Goal: Task Accomplishment & Management: Use online tool/utility

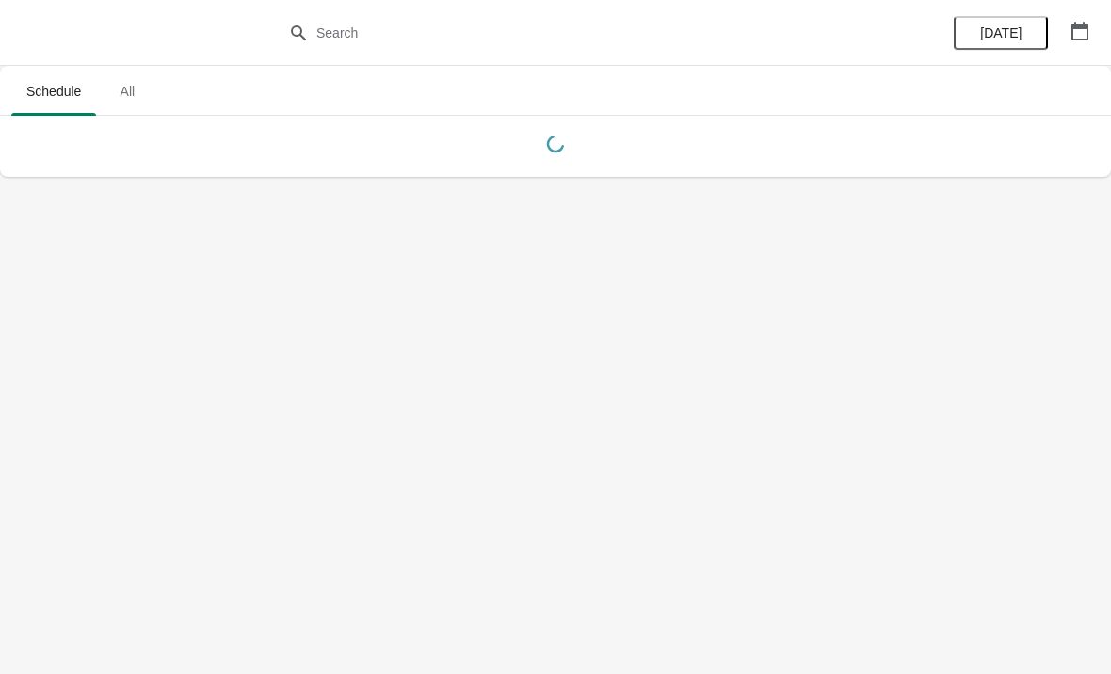
click at [133, 102] on span "All" at bounding box center [127, 91] width 47 height 34
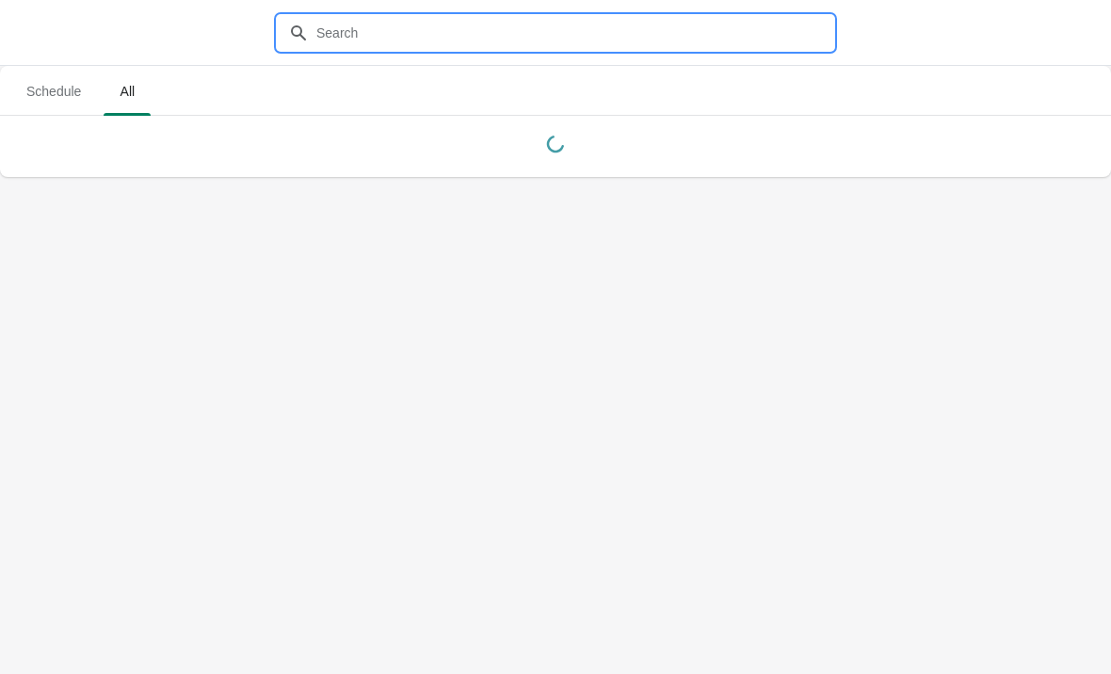
click at [486, 24] on input "text" at bounding box center [575, 33] width 518 height 34
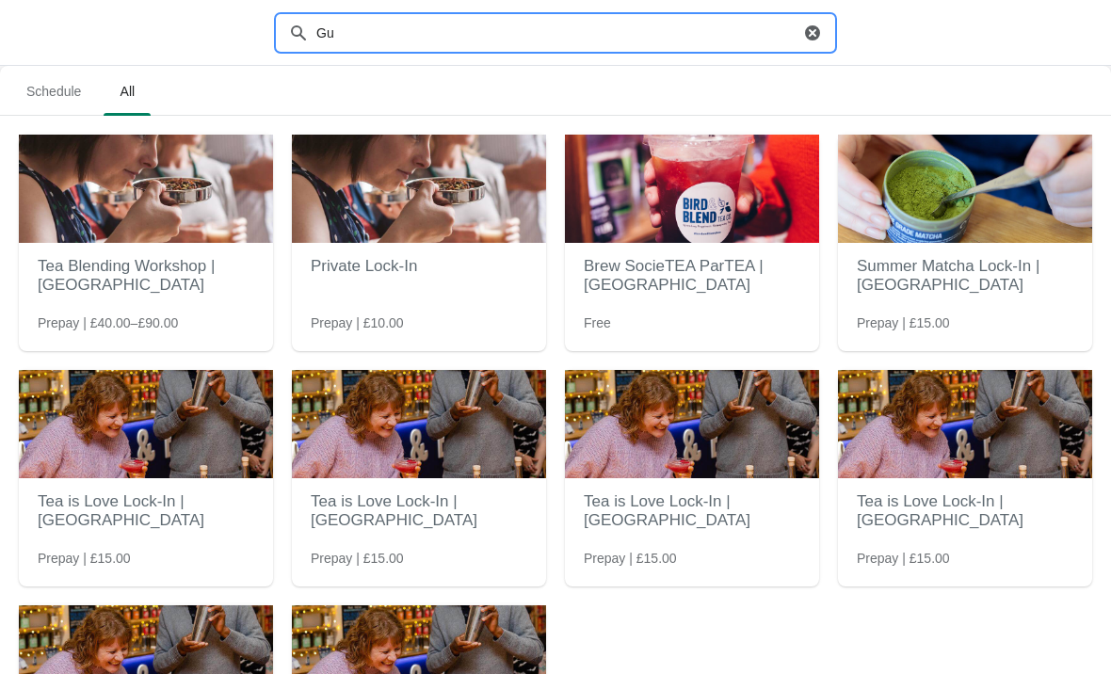
type input "Gui"
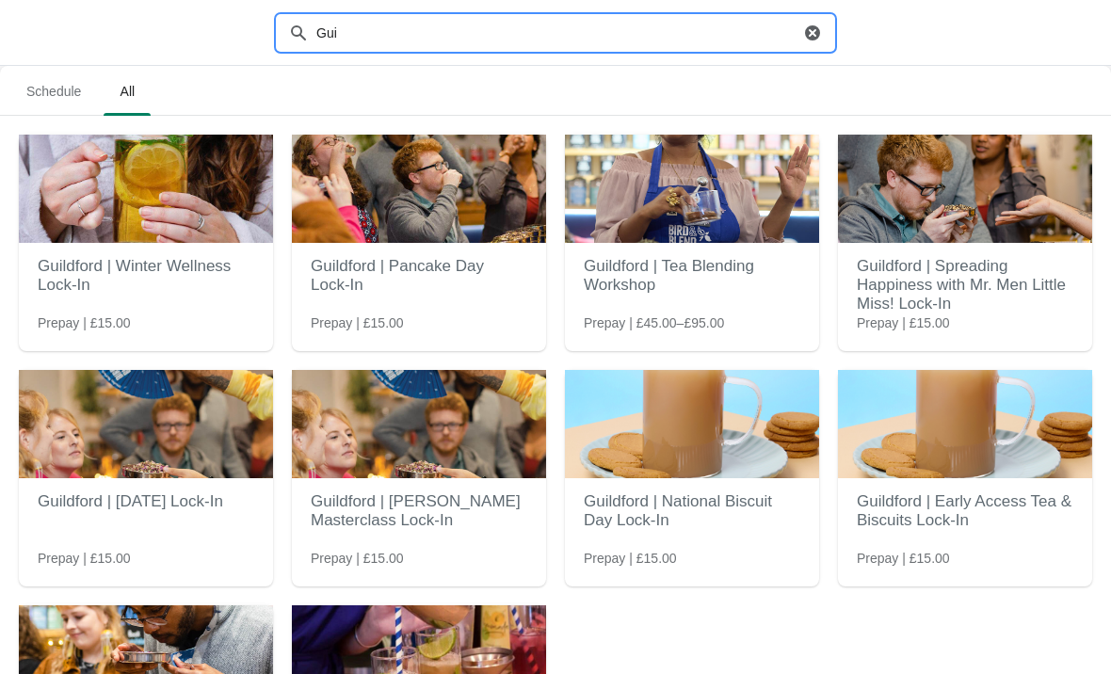
click at [695, 224] on img at bounding box center [692, 189] width 254 height 108
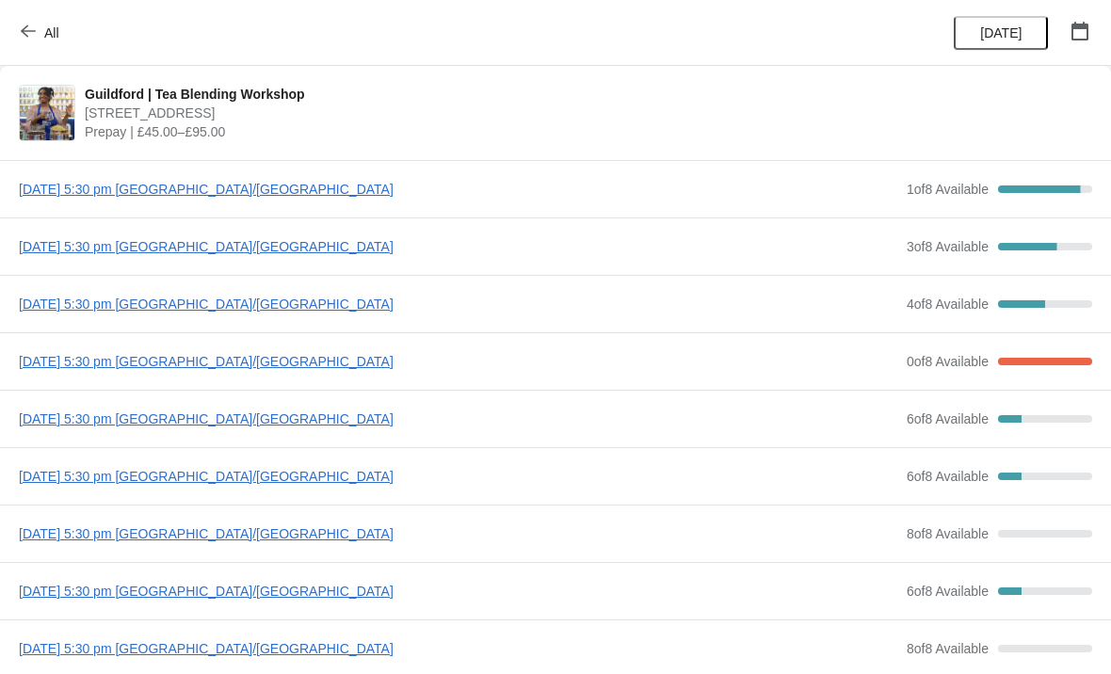
click at [944, 191] on span "1 of 8 Available" at bounding box center [948, 189] width 82 height 15
click at [313, 185] on span "[DATE] 5:30 pm [GEOGRAPHIC_DATA]/[GEOGRAPHIC_DATA]" at bounding box center [458, 189] width 879 height 19
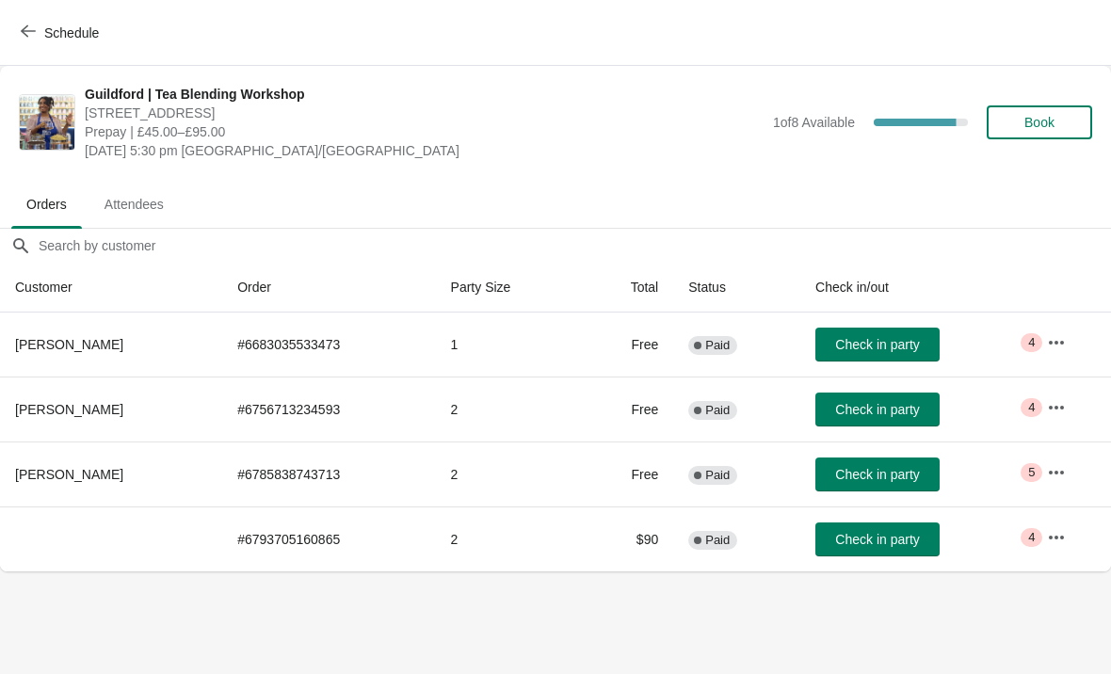
click at [91, 355] on th "[PERSON_NAME]" at bounding box center [111, 345] width 222 height 64
click at [1049, 326] on button "button" at bounding box center [1057, 343] width 34 height 34
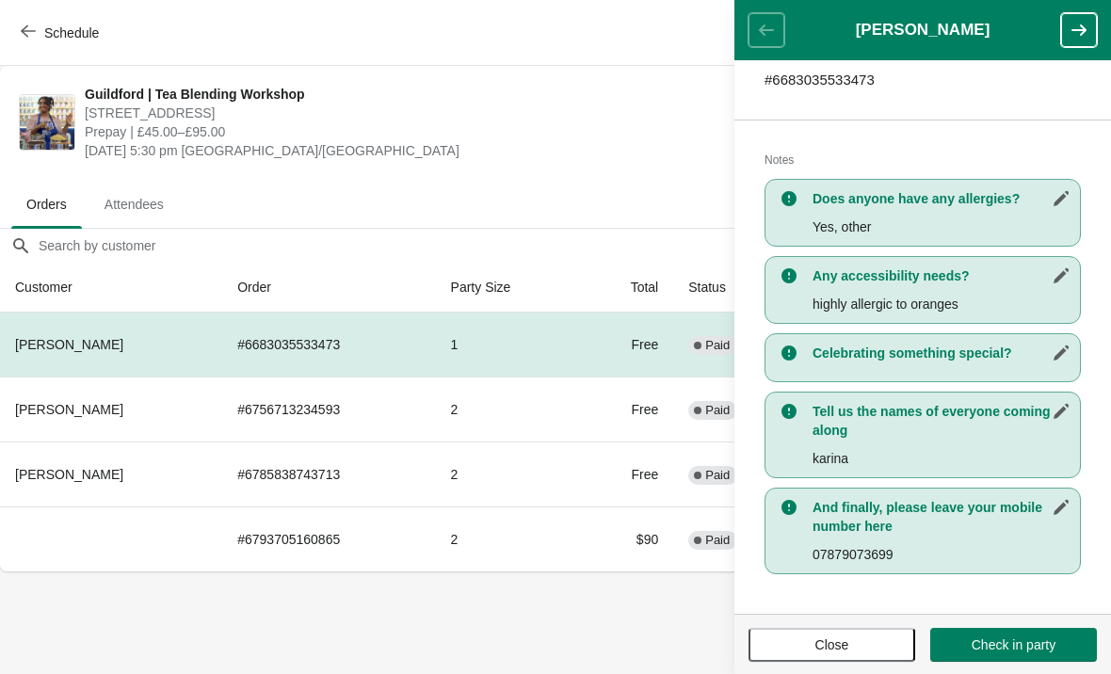
scroll to position [326, 0]
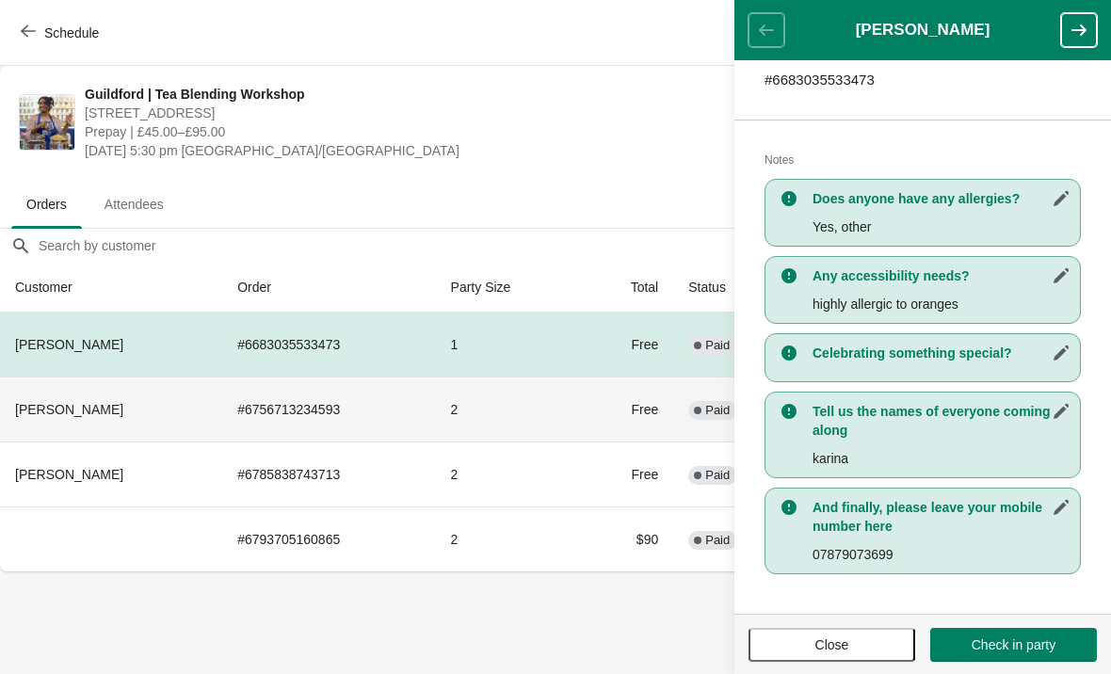
click at [193, 404] on th "[PERSON_NAME]" at bounding box center [111, 409] width 222 height 65
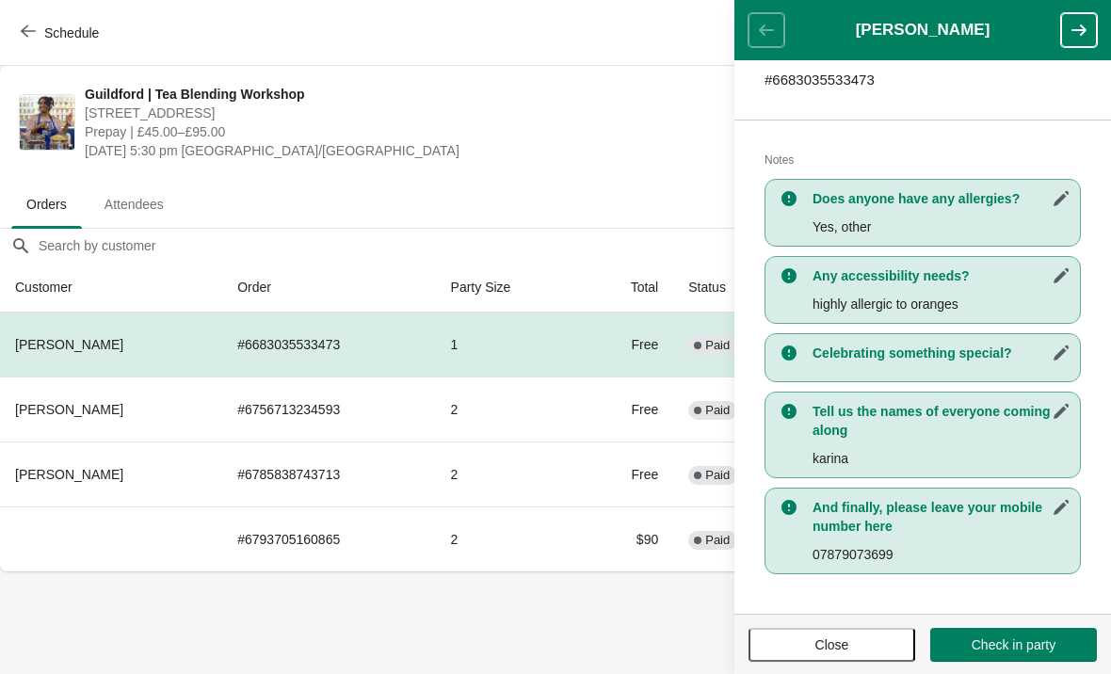
click at [666, 83] on div "Guildford | Tea Blending Workshop [STREET_ADDRESS] Prepay | £45.00–£95.00 [DATE…" at bounding box center [555, 122] width 1111 height 113
click at [785, 655] on button "Close" at bounding box center [832, 645] width 167 height 34
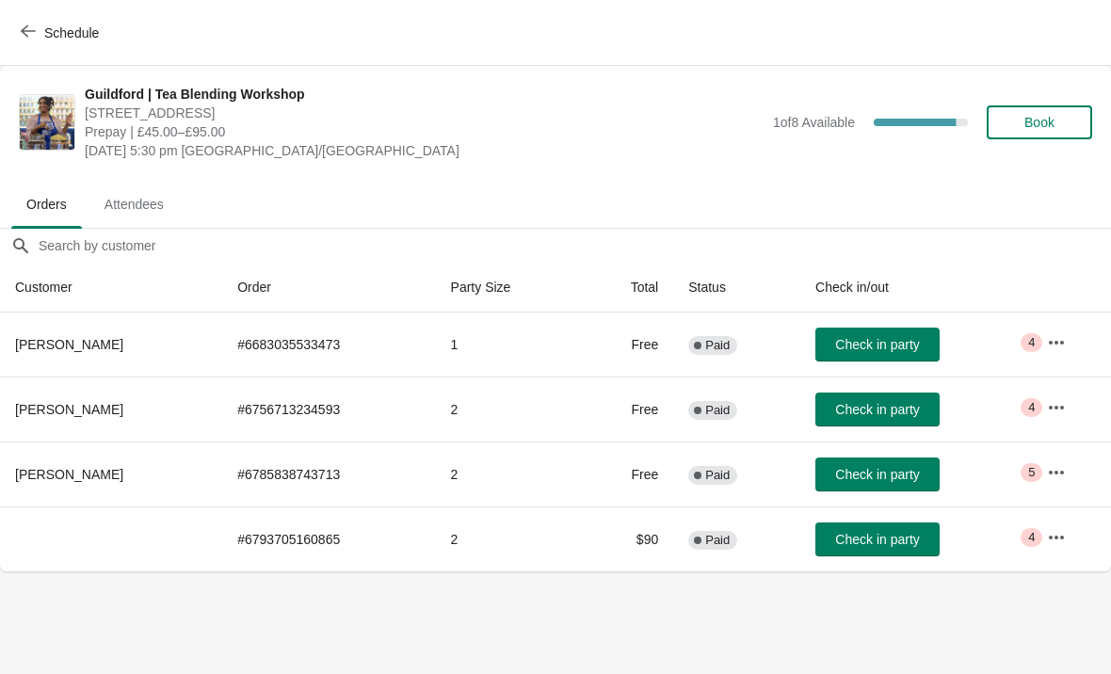
click at [1052, 415] on icon "button" at bounding box center [1056, 407] width 19 height 19
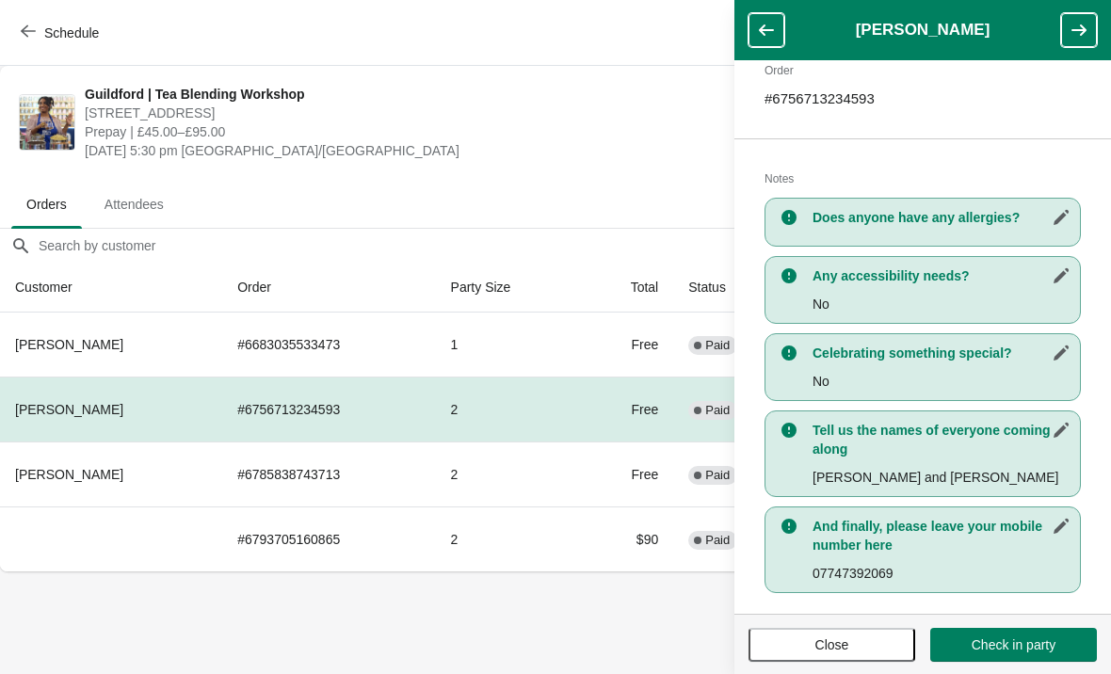
click at [400, 496] on td "# 6785838743713" at bounding box center [328, 474] width 213 height 65
click at [443, 650] on body "Schedule [GEOGRAPHIC_DATA] | Tea Blending Workshop [STREET_ADDRESS] Prepay | £4…" at bounding box center [555, 337] width 1111 height 674
click at [809, 651] on span "Close" at bounding box center [832, 645] width 133 height 15
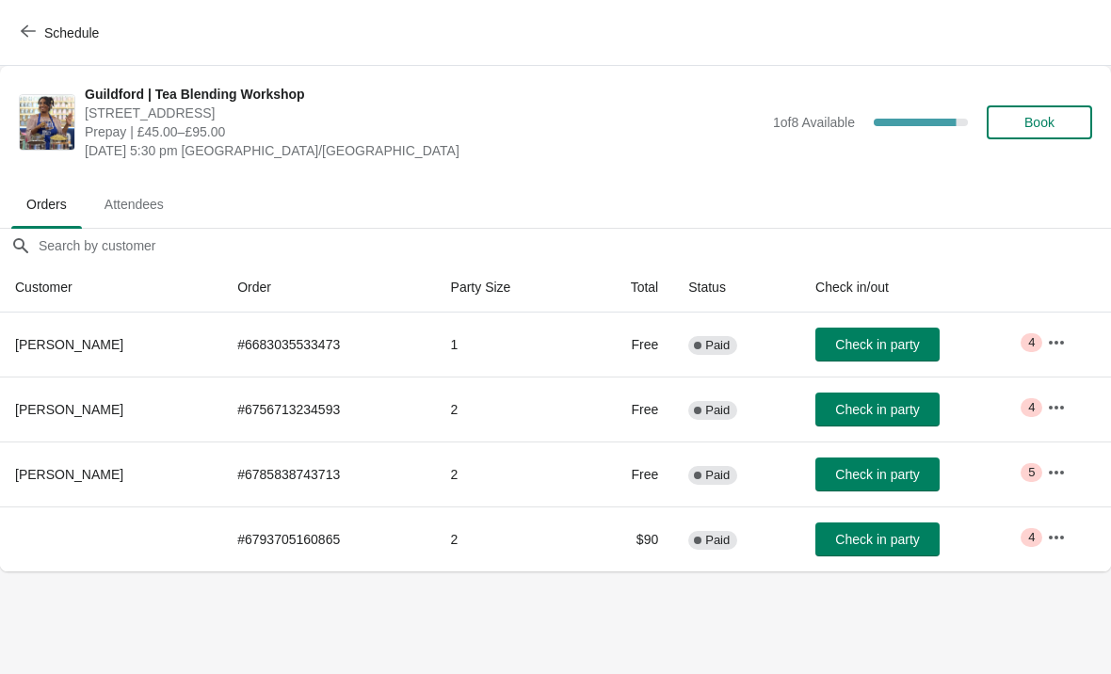
click at [1055, 466] on icon "button" at bounding box center [1056, 472] width 19 height 19
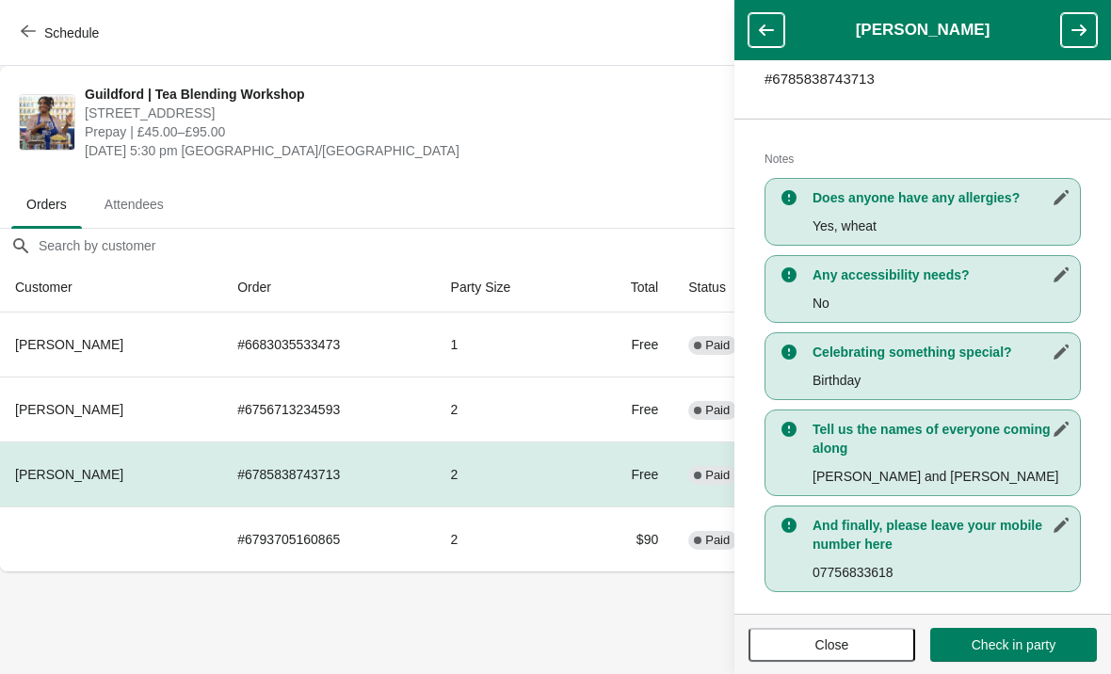
scroll to position [328, 0]
click at [307, 633] on body "Schedule [GEOGRAPHIC_DATA] | Tea Blending Workshop [STREET_ADDRESS] Prepay | £4…" at bounding box center [555, 337] width 1111 height 674
click at [822, 641] on span "Close" at bounding box center [833, 645] width 34 height 15
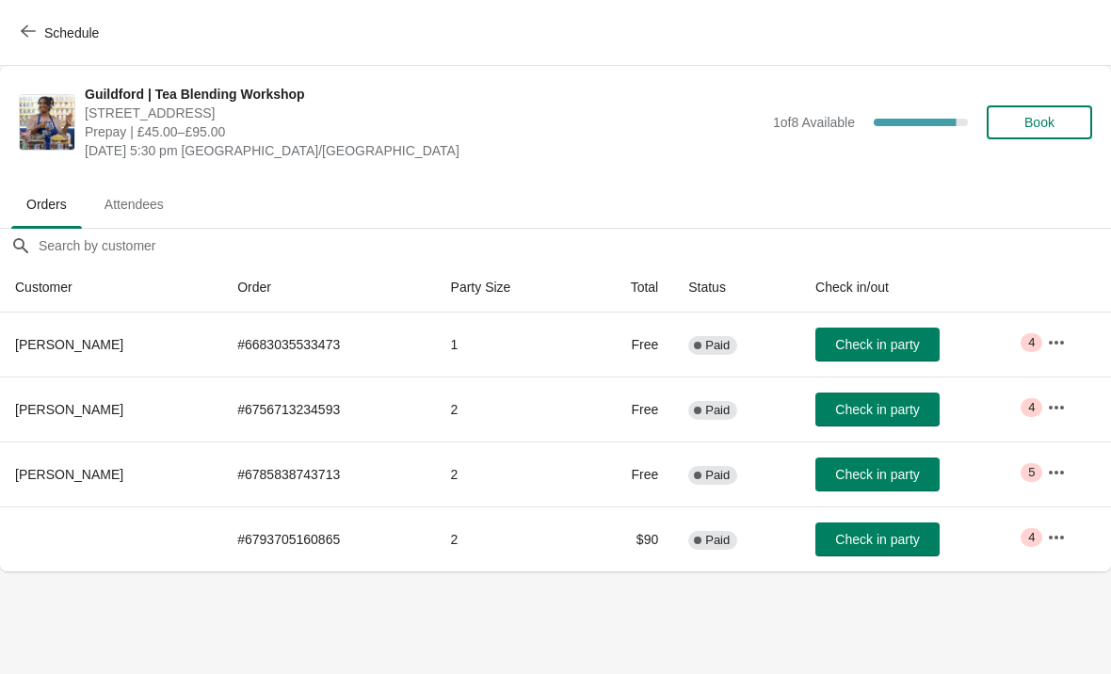
click at [1066, 536] on icon "button" at bounding box center [1056, 537] width 19 height 19
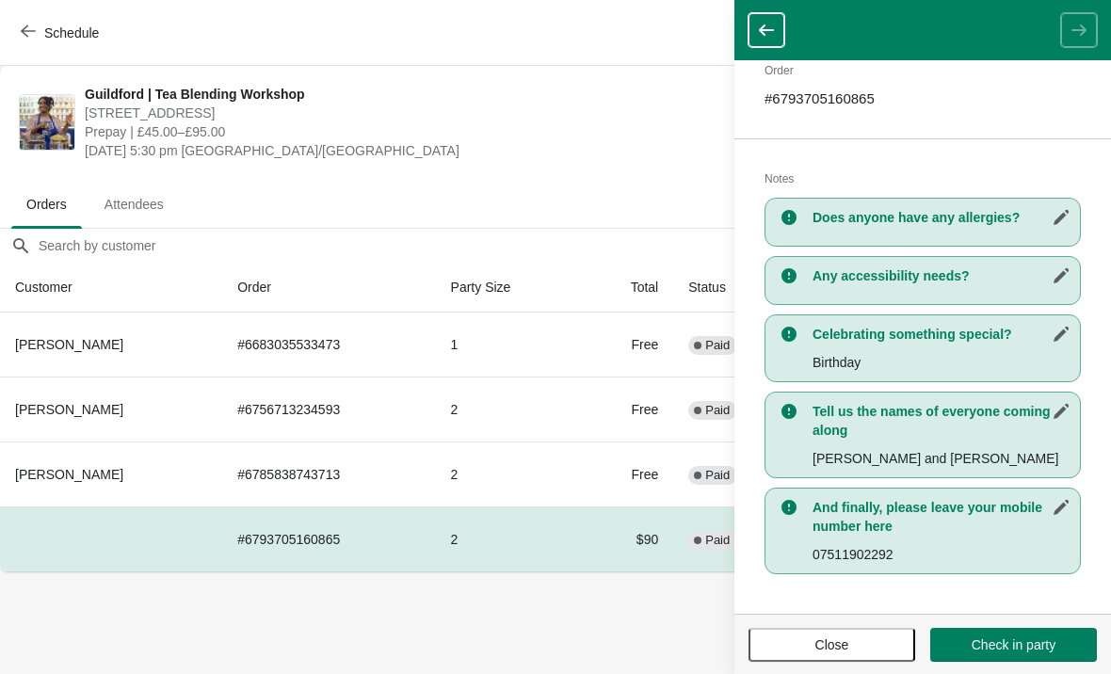
scroll to position [279, 0]
